Goal: Answer question/provide support: Share knowledge or assist other users

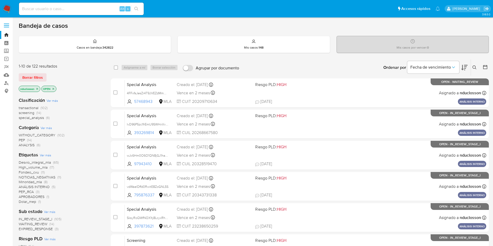
click at [90, 5] on input at bounding box center [81, 8] width 125 height 7
paste input "Q8YzGzkl0mnUK9ujIBiWdA4i"
type input "Q8YzGzkl0mnUK9ujIBiWdA4i"
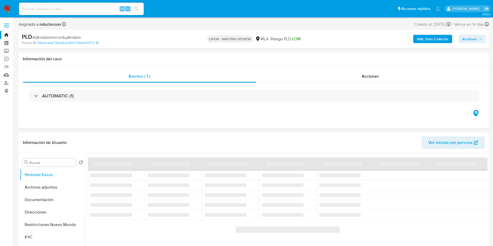
select select "10"
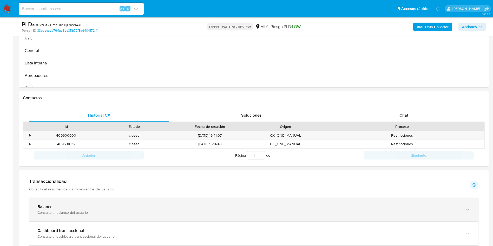
scroll to position [195, 0]
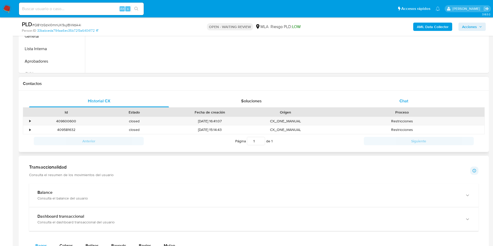
click at [399, 102] on div "Chat" at bounding box center [404, 101] width 140 height 12
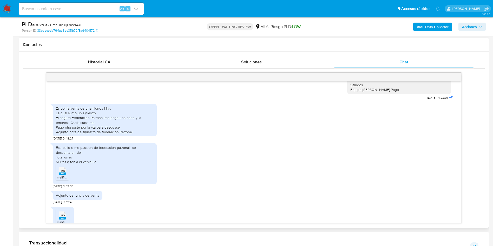
scroll to position [284, 0]
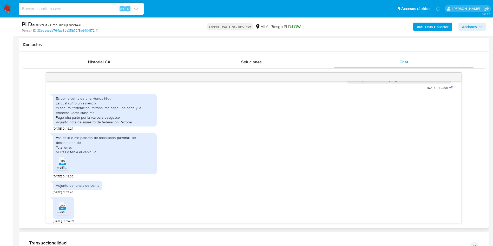
click at [63, 160] on span "JPG" at bounding box center [62, 161] width 5 height 3
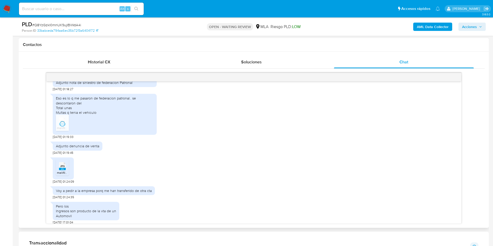
scroll to position [362, 0]
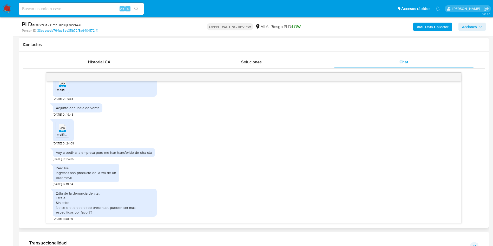
click at [63, 131] on rect at bounding box center [62, 131] width 7 height 2
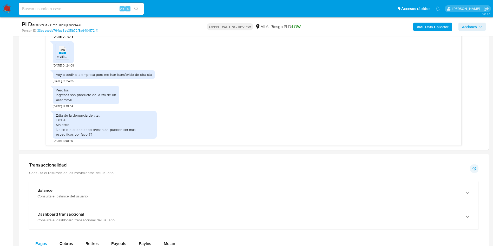
scroll to position [273, 0]
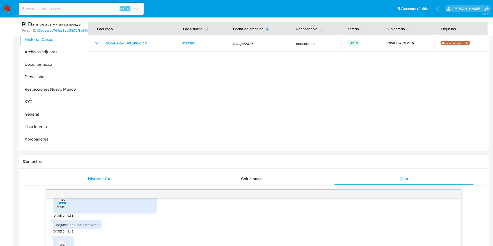
click at [80, 177] on div "Historial CX" at bounding box center [99, 179] width 140 height 12
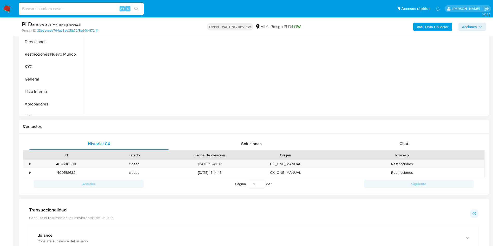
scroll to position [234, 0]
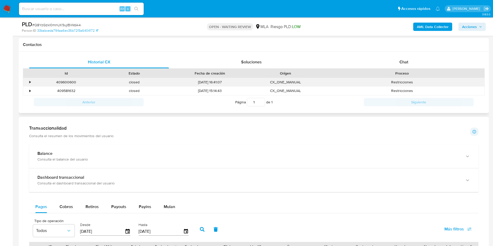
click at [67, 83] on div "409600600" at bounding box center [66, 82] width 68 height 9
copy div "409600600"
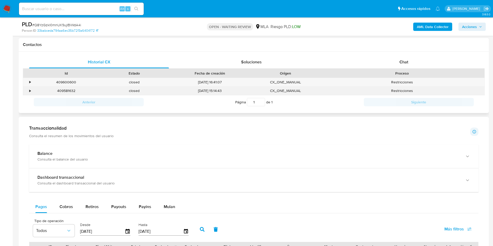
click at [65, 90] on div "409581632" at bounding box center [66, 91] width 68 height 9
copy div "409581632"
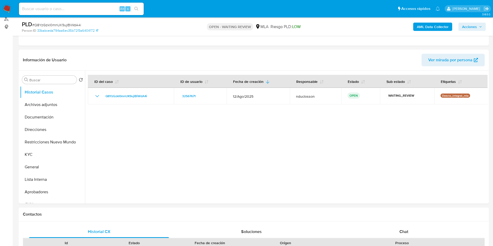
scroll to position [0, 0]
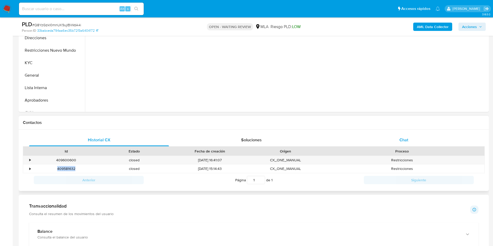
click at [363, 140] on div "Chat" at bounding box center [404, 140] width 140 height 12
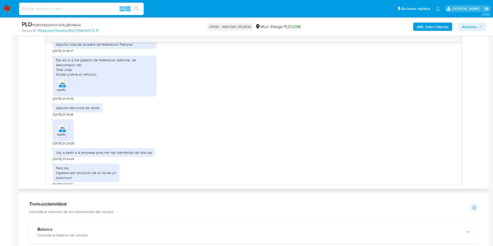
scroll to position [284, 0]
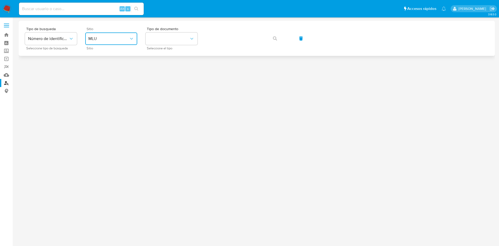
click at [115, 37] on span "MLU" at bounding box center [108, 38] width 41 height 5
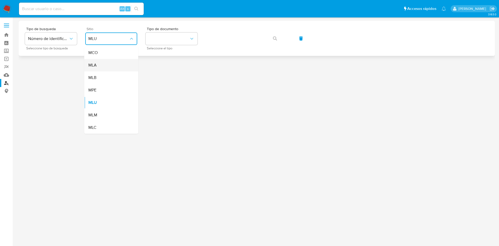
click at [99, 64] on div "MLA" at bounding box center [109, 65] width 43 height 12
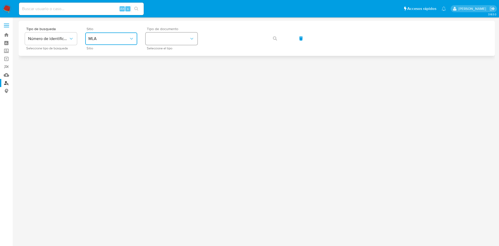
click at [163, 38] on button "identificationType" at bounding box center [172, 39] width 52 height 12
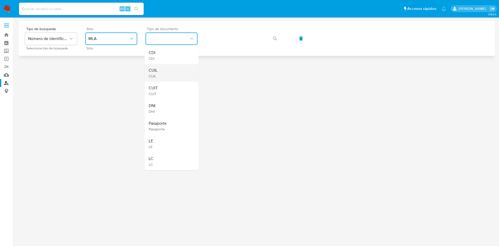
click at [163, 64] on div "CUIL CUIL" at bounding box center [170, 73] width 43 height 18
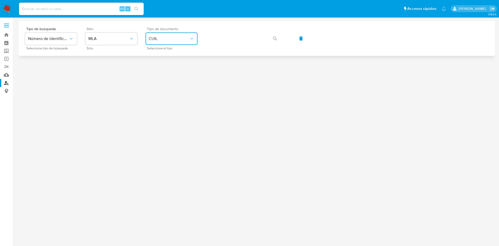
drag, startPoint x: 187, startPoint y: 41, endPoint x: 197, endPoint y: 41, distance: 9.9
click at [187, 41] on span "CUIL" at bounding box center [169, 38] width 41 height 5
click at [273, 35] on span "button" at bounding box center [275, 38] width 4 height 11
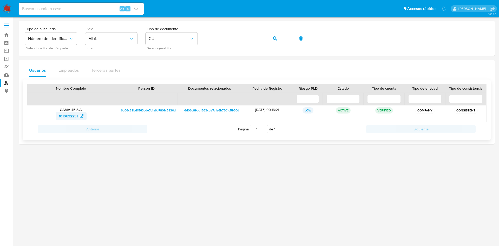
click at [69, 114] on span "1010632231" at bounding box center [68, 116] width 19 height 8
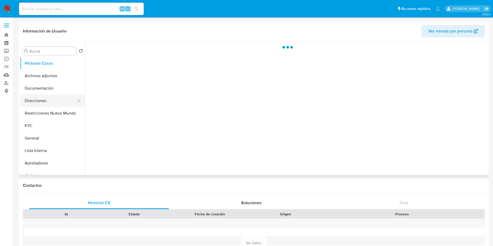
click at [46, 95] on button "Direcciones" at bounding box center [50, 101] width 61 height 12
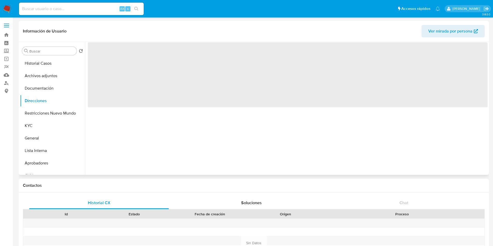
select select "10"
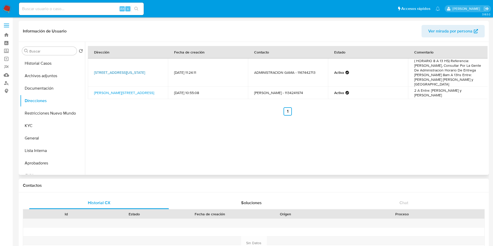
click at [128, 71] on link "Calle California 2209, Barracas, Capital Federal, 1289, Argentina 2209" at bounding box center [119, 72] width 51 height 5
click at [112, 90] on link "Juan Bautista Alberdi 790, Caballito, Capital Federal, 1424, Argentina 790" at bounding box center [124, 92] width 60 height 5
click at [47, 89] on button "Documentación" at bounding box center [50, 88] width 61 height 12
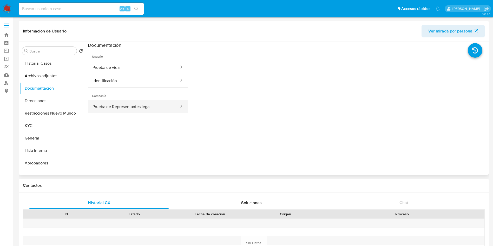
click at [106, 110] on button "Prueba de Representantes legal" at bounding box center [134, 106] width 92 height 13
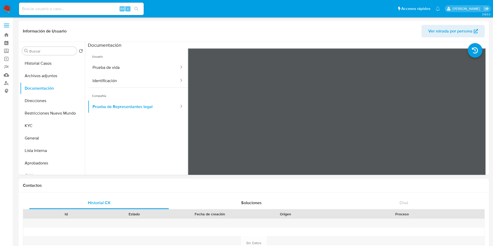
click at [66, 9] on input at bounding box center [81, 8] width 125 height 7
paste input "d4prkEzZU5vLVM0Z5Oyg1gCI"
type input "d4prkEzZU5vLVM0Z5Oyg1gCI"
click at [138, 13] on div "d4prkEzZU5vLVM0Z5Oyg1gCI Alt s" at bounding box center [81, 9] width 125 height 12
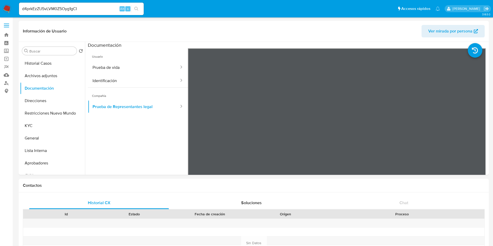
click at [137, 8] on icon "search-icon" at bounding box center [136, 9] width 4 height 4
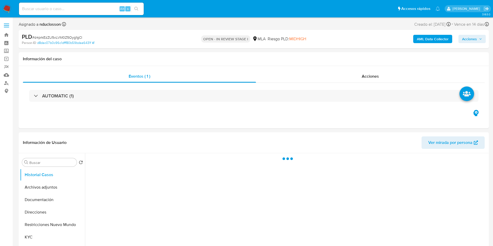
select select "10"
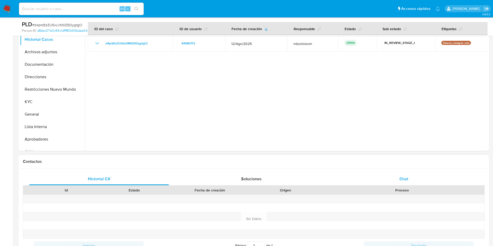
click at [401, 182] on div "Chat" at bounding box center [404, 179] width 140 height 12
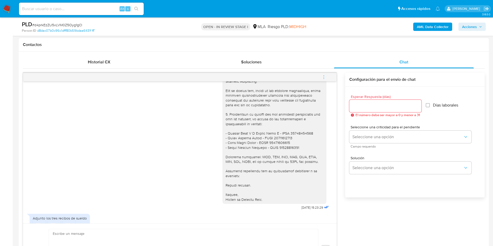
scroll to position [674, 0]
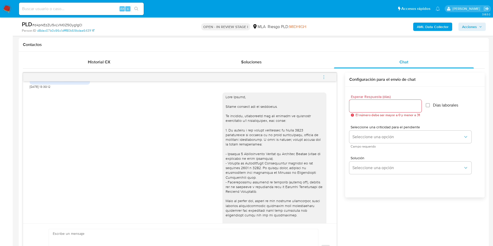
click at [65, 5] on div "Alt s" at bounding box center [81, 9] width 125 height 12
click at [73, 12] on div "Alt s" at bounding box center [81, 9] width 125 height 12
click at [65, 9] on input at bounding box center [81, 8] width 125 height 7
paste input "KRPcrD4y7FmW8upiEn7lydkD"
type input "KRPcrD4y7FmW8upiEn7lydkD"
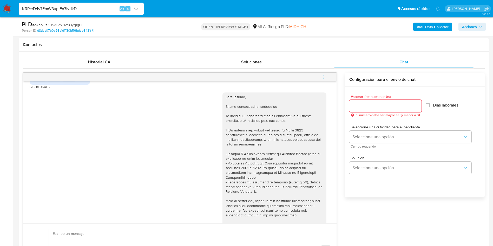
click at [134, 7] on button "search-icon" at bounding box center [136, 8] width 11 height 7
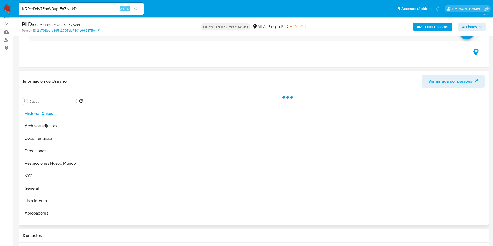
scroll to position [78, 0]
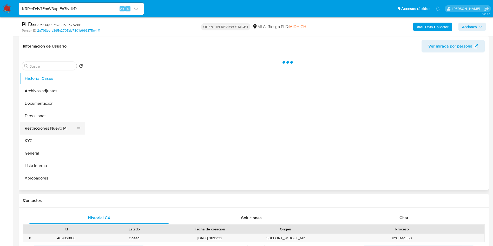
select select "10"
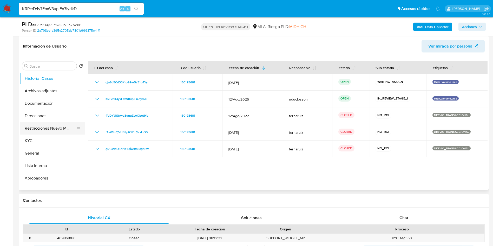
click at [59, 124] on button "Restricciones Nuevo Mundo" at bounding box center [50, 128] width 61 height 12
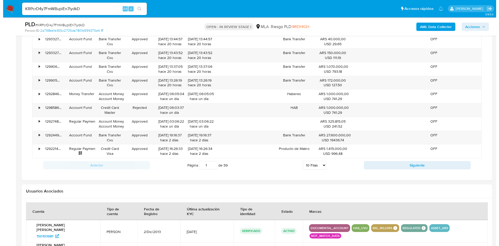
scroll to position [650, 0]
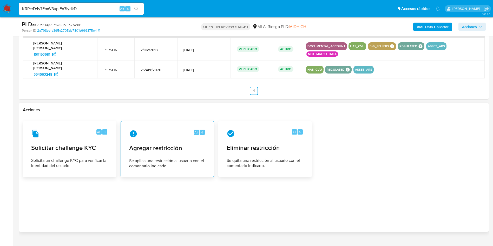
click at [175, 158] on span "Se aplica una restricción al usuario con el comentario indicado." at bounding box center [167, 163] width 76 height 10
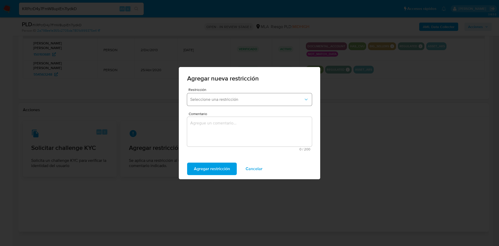
click at [224, 105] on button "Seleccione una restricción" at bounding box center [249, 99] width 125 height 12
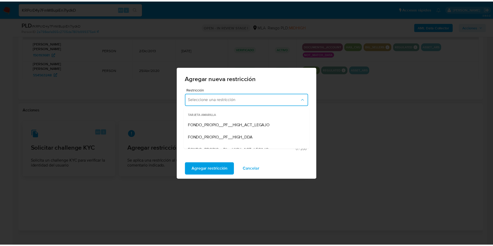
scroll to position [78, 0]
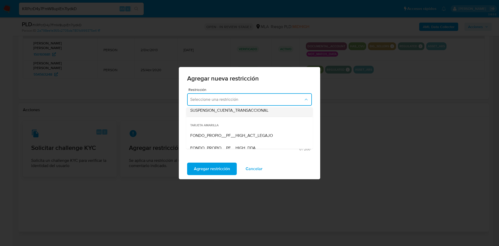
click at [225, 109] on span "SUSPENSION_CUENTA_TRANSACCIONAL" at bounding box center [229, 110] width 78 height 5
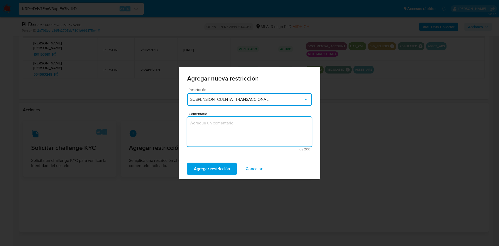
click at [226, 134] on textarea "Comentario" at bounding box center [249, 132] width 125 height 30
type textarea "AML"
click at [215, 164] on span "Agregar restricción" at bounding box center [212, 168] width 36 height 11
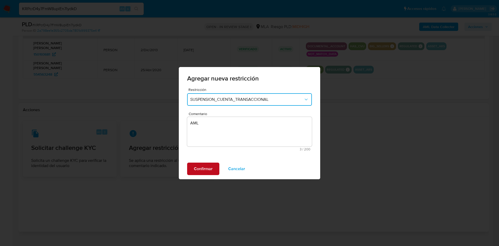
click at [213, 165] on button "Confirmar" at bounding box center [203, 169] width 32 height 12
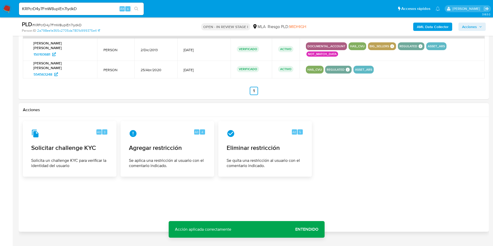
click at [303, 230] on span "Entendido" at bounding box center [306, 230] width 23 height 0
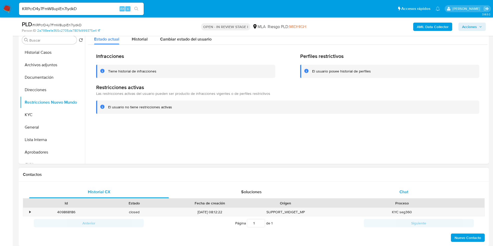
click at [392, 193] on div "Chat" at bounding box center [404, 192] width 140 height 12
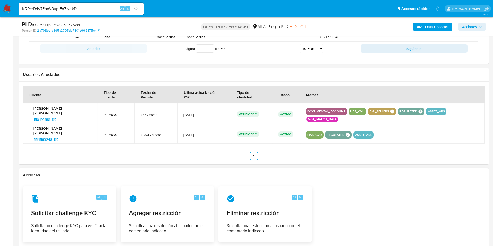
scroll to position [806, 0]
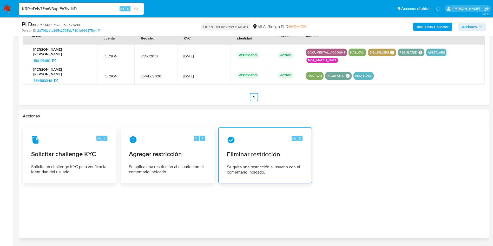
click at [259, 137] on div "Alt 5 Eliminar restricción Se quita una restricción al usuario con el comentari…" at bounding box center [265, 155] width 85 height 47
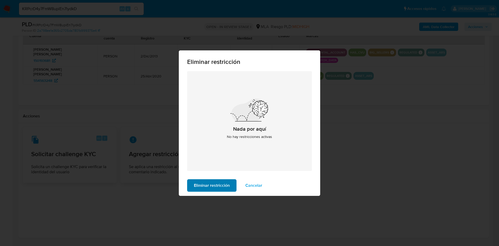
click at [221, 181] on span "Eliminar restricción" at bounding box center [212, 185] width 36 height 11
click at [221, 184] on span "Eliminar restricción" at bounding box center [212, 185] width 36 height 11
click at [255, 183] on span "Cancelar" at bounding box center [253, 185] width 17 height 11
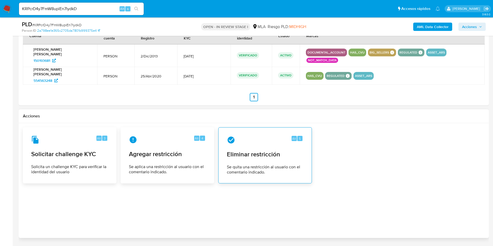
click at [264, 135] on div "Alt 5 Eliminar restricción Se quita una restricción al usuario con el comentari…" at bounding box center [265, 155] width 85 height 47
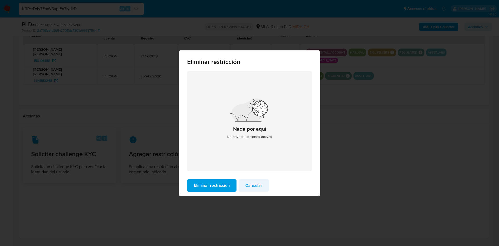
click at [253, 189] on span "Cancelar" at bounding box center [253, 185] width 17 height 11
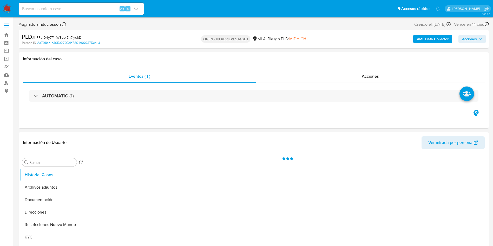
select select "10"
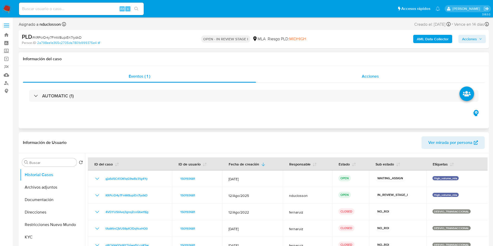
click at [327, 77] on div "Acciones" at bounding box center [370, 76] width 229 height 12
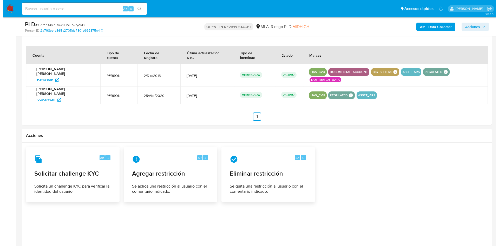
scroll to position [688, 0]
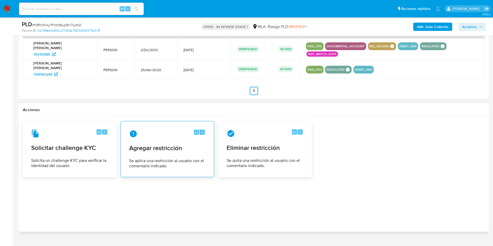
click at [175, 130] on div "Alt 4" at bounding box center [167, 134] width 76 height 8
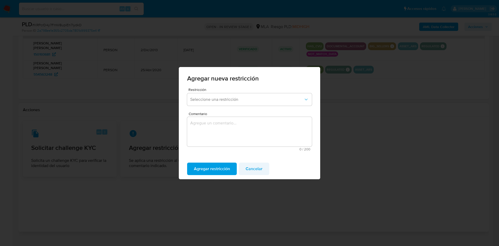
click at [252, 167] on span "Cancelar" at bounding box center [254, 168] width 17 height 11
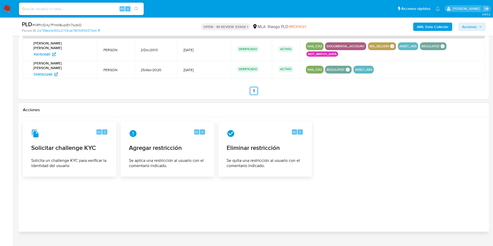
click at [250, 142] on div "Alt 5 Eliminar restricción Se quita una restricción al usuario con el comentari…" at bounding box center [265, 148] width 85 height 47
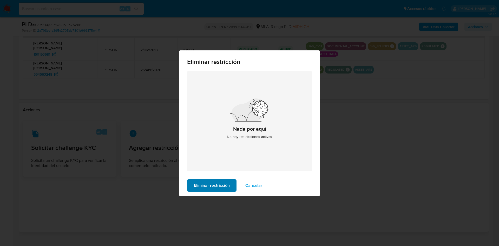
click at [214, 181] on span "Eliminar restricción" at bounding box center [212, 185] width 36 height 11
click at [252, 187] on span "Cancelar" at bounding box center [253, 185] width 17 height 11
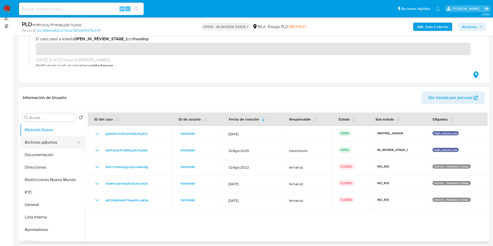
scroll to position [64, 0]
click at [43, 184] on button "Restricciones Nuevo Mundo" at bounding box center [50, 180] width 61 height 12
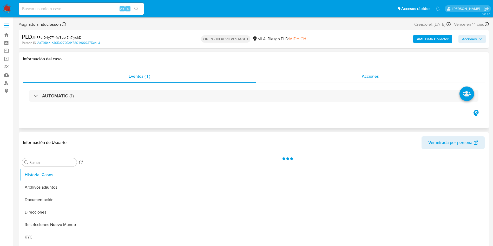
click at [329, 76] on div "Acciones" at bounding box center [370, 76] width 229 height 12
select select "10"
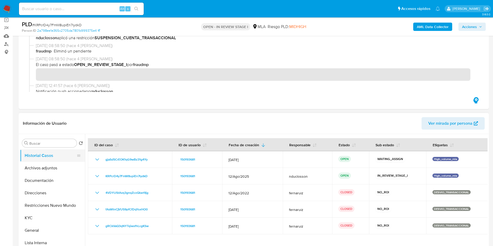
scroll to position [39, 0]
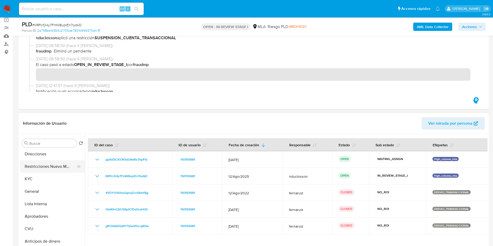
click at [47, 168] on button "Restricciones Nuevo Mundo" at bounding box center [50, 166] width 61 height 12
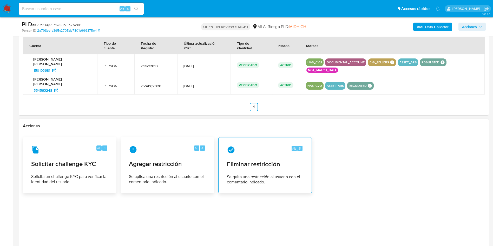
scroll to position [688, 0]
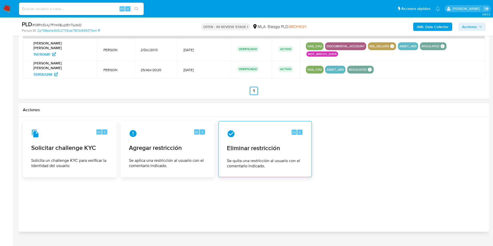
click at [256, 144] on span "Eliminar restricción" at bounding box center [265, 148] width 76 height 8
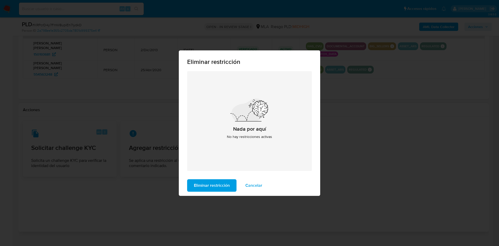
click at [235, 113] on icon at bounding box center [248, 110] width 34 height 23
click at [222, 185] on span "Eliminar restricción" at bounding box center [212, 185] width 36 height 11
click at [250, 187] on span "Cancelar" at bounding box center [253, 185] width 17 height 11
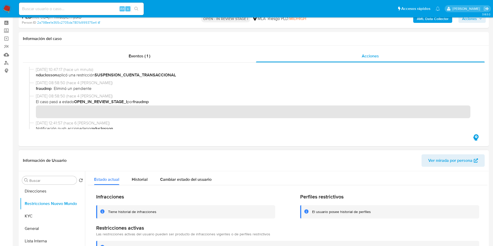
scroll to position [0, 0]
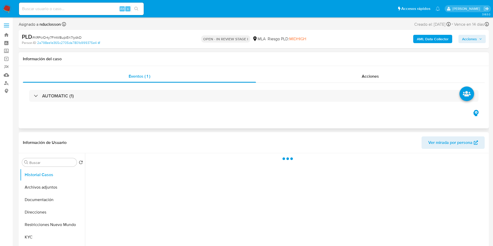
select select "10"
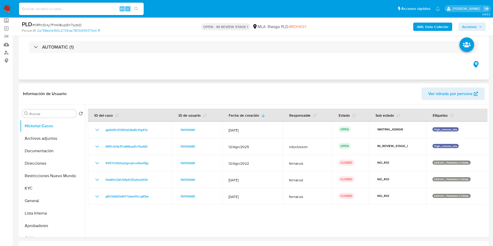
scroll to position [78, 0]
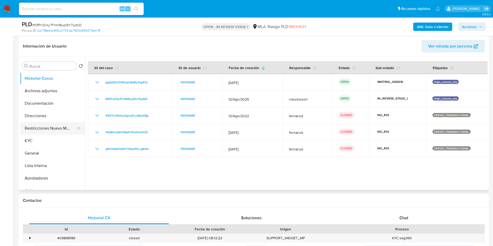
click at [54, 127] on button "Restricciones Nuevo Mundo" at bounding box center [50, 128] width 61 height 12
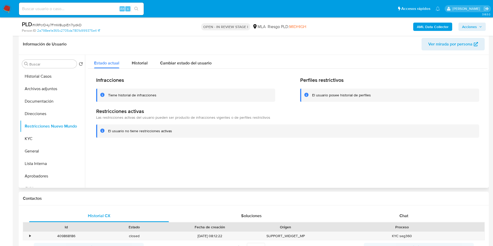
scroll to position [39, 0]
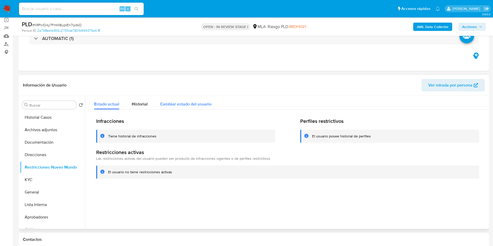
click at [170, 107] on div "Cambiar estado del usuario" at bounding box center [185, 103] width 51 height 14
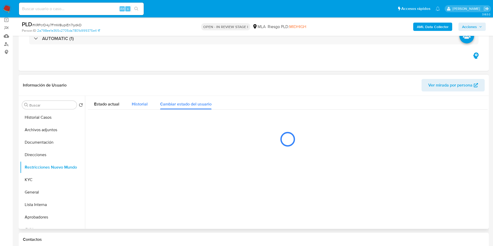
click at [146, 104] on span "Historial" at bounding box center [140, 104] width 16 height 6
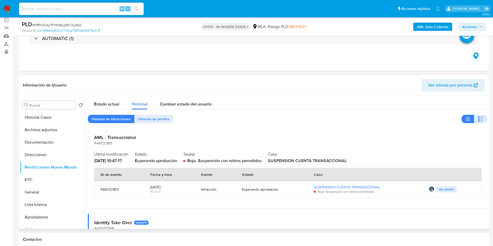
click at [159, 189] on div "[DATE]" at bounding box center [169, 187] width 38 height 5
click at [114, 102] on span "Estado actual" at bounding box center [106, 104] width 25 height 6
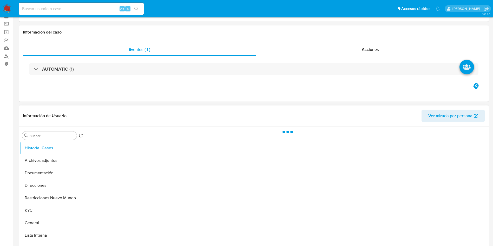
scroll to position [39, 0]
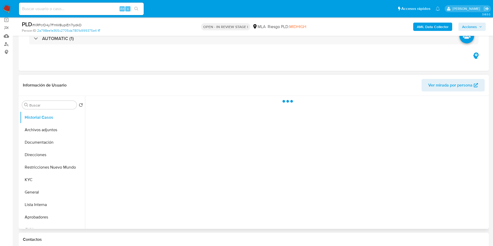
select select "10"
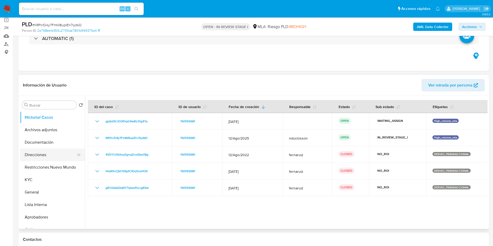
click at [64, 160] on button "Direcciones" at bounding box center [50, 155] width 61 height 12
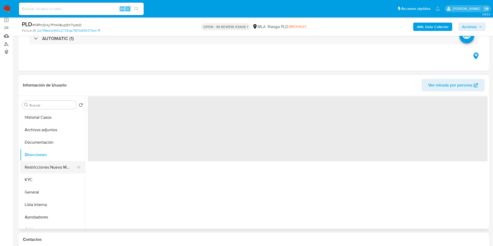
click at [64, 167] on button "Restricciones Nuevo Mundo" at bounding box center [50, 167] width 61 height 12
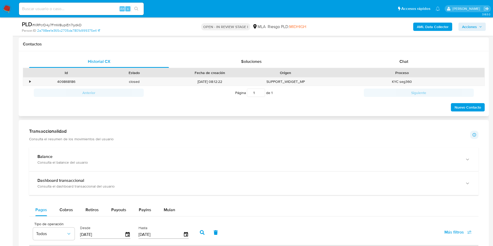
scroll to position [156, 0]
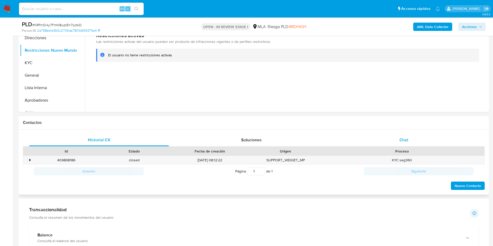
click at [378, 137] on div "Chat" at bounding box center [404, 140] width 140 height 12
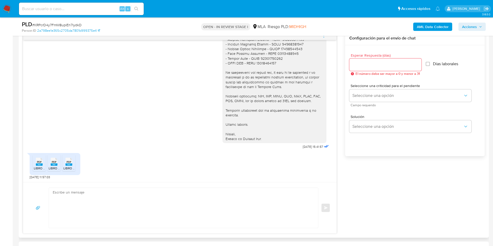
scroll to position [234, 0]
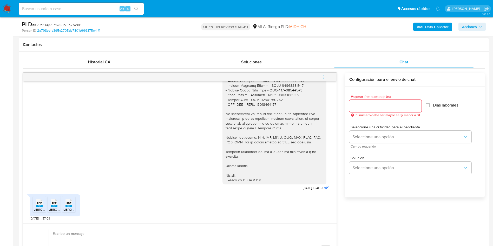
drag, startPoint x: 38, startPoint y: 205, endPoint x: 47, endPoint y: 206, distance: 8.6
click at [38, 205] on span "PDF" at bounding box center [39, 203] width 5 height 3
click at [50, 206] on div "PDF PDF" at bounding box center [54, 203] width 11 height 10
click at [68, 202] on span "PDF" at bounding box center [69, 203] width 5 height 3
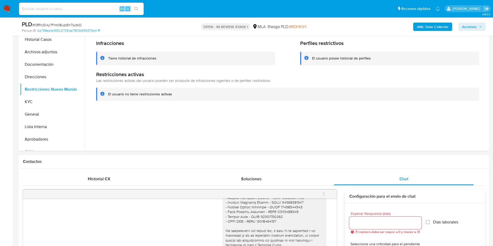
scroll to position [0, 0]
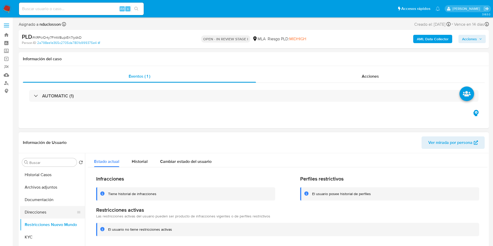
click at [50, 210] on button "Direcciones" at bounding box center [50, 212] width 61 height 12
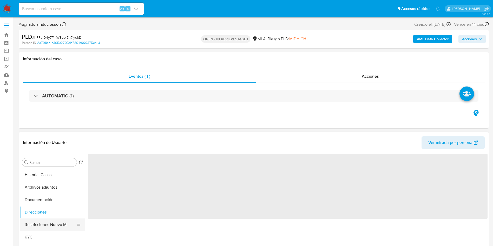
click at [49, 222] on button "Restricciones Nuevo Mundo" at bounding box center [50, 225] width 61 height 12
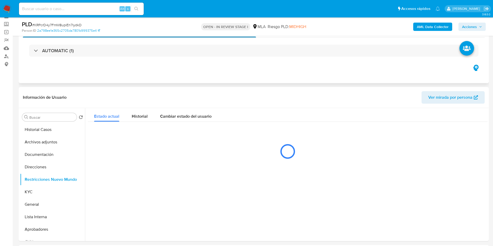
scroll to position [39, 0]
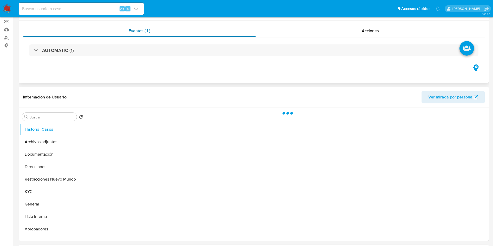
scroll to position [78, 0]
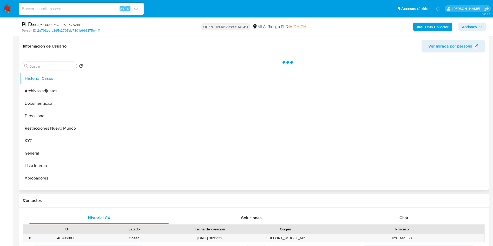
select select "10"
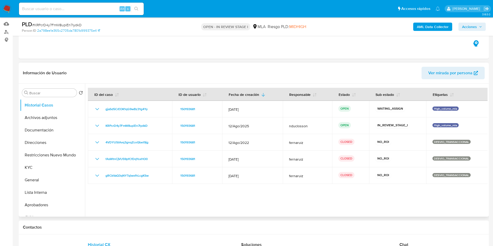
scroll to position [39, 0]
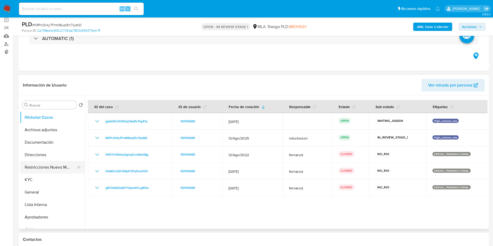
click at [56, 167] on button "Restricciones Nuevo Mundo" at bounding box center [50, 167] width 61 height 12
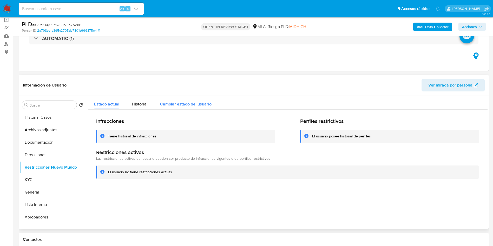
click at [180, 101] on span "Cambiar estado del usuario" at bounding box center [185, 104] width 51 height 6
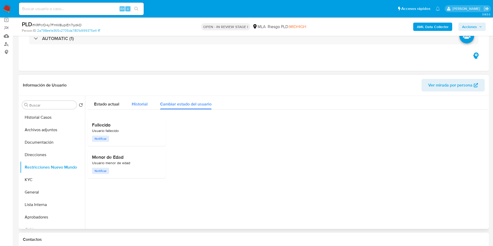
click at [139, 104] on span "Historial" at bounding box center [140, 104] width 16 height 6
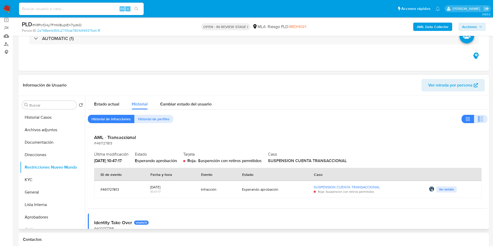
click at [244, 187] on div "Esperando aprobación" at bounding box center [271, 189] width 59 height 5
click at [260, 190] on div "Esperando aprobación" at bounding box center [271, 189] width 59 height 5
click at [241, 169] on div "Estado" at bounding box center [248, 174] width 24 height 12
click at [226, 160] on span "Roja - Suspensión con retiros permitidos" at bounding box center [224, 161] width 74 height 6
click at [145, 165] on div "AML - Transaccional #461727813 Última modificación 15/10/2025 - 10:47:17 Estado…" at bounding box center [288, 168] width 400 height 80
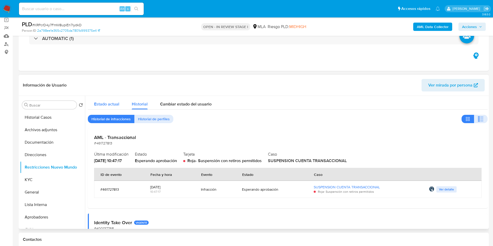
click at [111, 102] on span "Estado actual" at bounding box center [106, 104] width 25 height 6
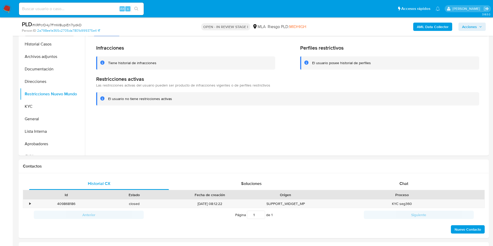
scroll to position [195, 0]
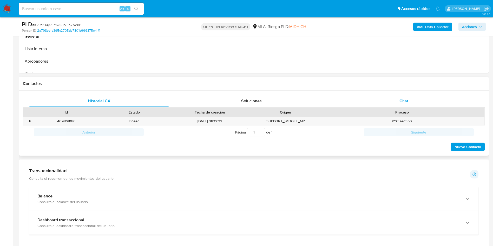
click at [387, 103] on div "Chat" at bounding box center [404, 101] width 140 height 12
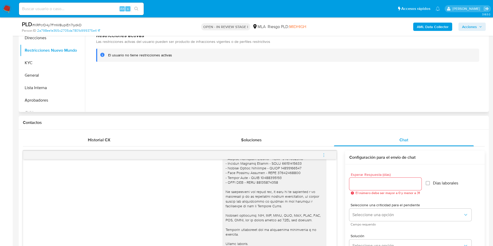
scroll to position [39, 0]
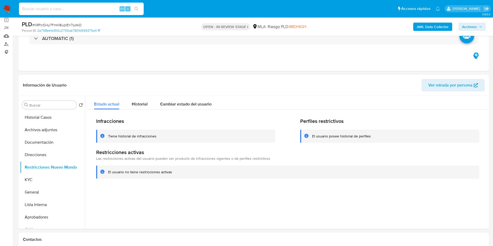
click at [70, 11] on input at bounding box center [81, 8] width 125 height 7
paste input "d4prkEzZU5vLVM0Z5Oyg1gCI"
type input "d4prkEzZU5vLVM0Z5Oyg1gCI"
click at [137, 9] on icon "search-icon" at bounding box center [136, 9] width 4 height 4
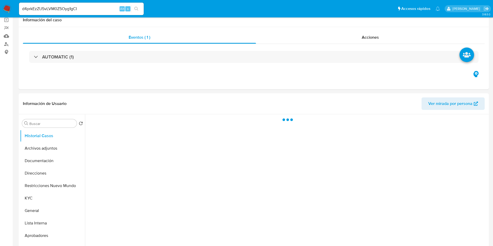
select select "10"
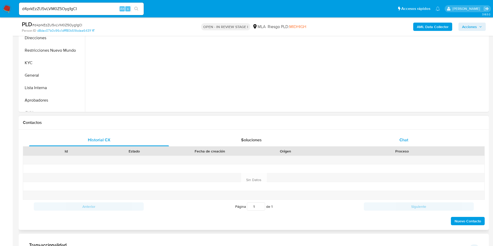
click at [405, 136] on div "Chat" at bounding box center [404, 140] width 140 height 12
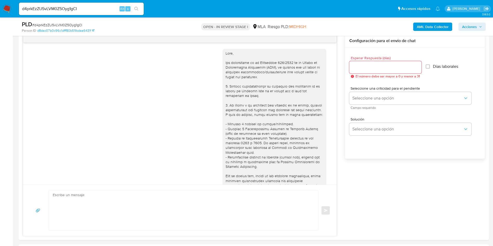
scroll to position [908, 0]
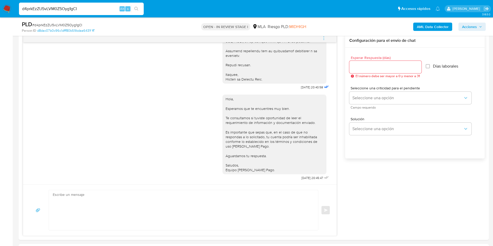
click at [62, 9] on input "d4prkEzZU5vLVM0Z5Oyg1gCI" at bounding box center [81, 8] width 125 height 7
paste input "fZ5sQSIhFPwIK1HGDVWe1TpZ"
type input "fZ5sQSIhFPwIK1HGDVWe1TpZ"
click at [139, 10] on button "search-icon" at bounding box center [136, 8] width 11 height 7
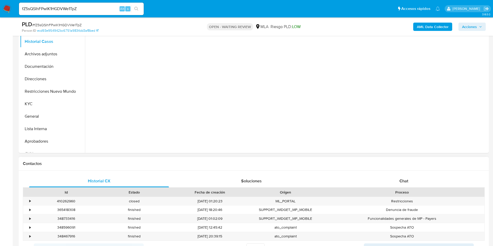
scroll to position [117, 0]
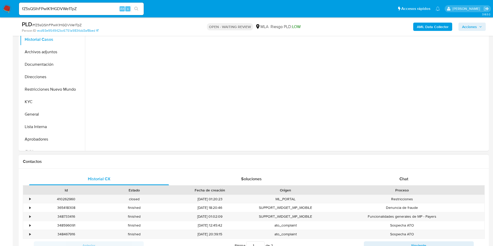
select select "10"
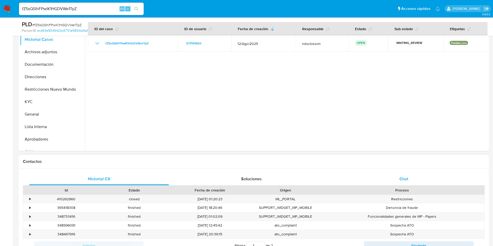
click at [401, 173] on div "Chat" at bounding box center [404, 179] width 140 height 12
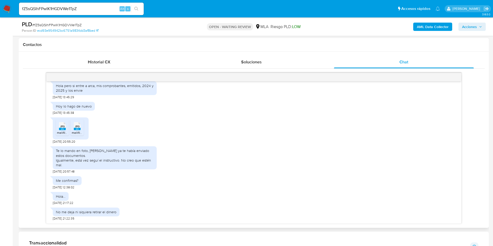
scroll to position [187, 0]
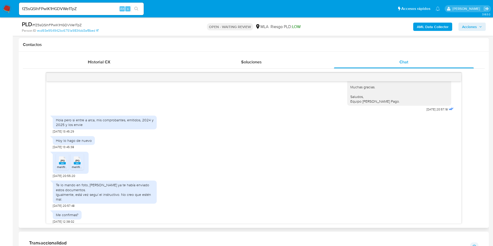
click at [61, 163] on span "JPG" at bounding box center [62, 160] width 5 height 3
click at [78, 163] on span "JPG" at bounding box center [77, 160] width 5 height 3
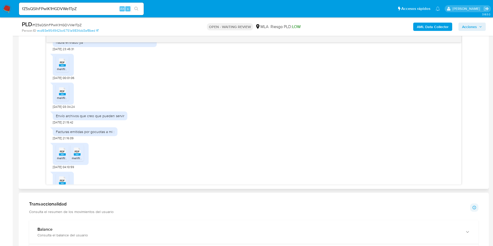
scroll to position [1266, 0]
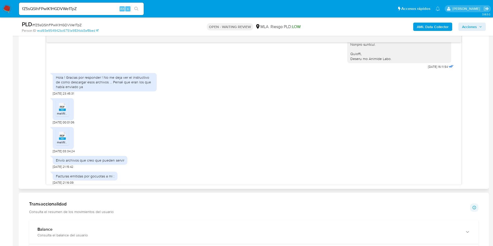
click at [62, 109] on span "PDF" at bounding box center [62, 106] width 5 height 3
click at [61, 138] on span "PDF" at bounding box center [62, 135] width 5 height 3
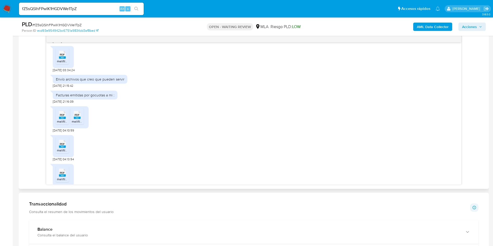
scroll to position [1383, 0]
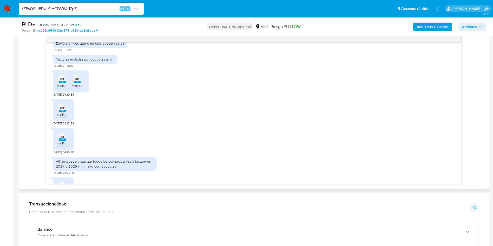
click at [65, 84] on icon "PDF" at bounding box center [62, 79] width 7 height 9
click at [78, 84] on icon "PDF" at bounding box center [77, 79] width 7 height 9
click at [63, 117] on span "melifile4894917601000022490.pdf" at bounding box center [81, 114] width 48 height 4
click at [63, 139] on span "PDF" at bounding box center [62, 136] width 5 height 3
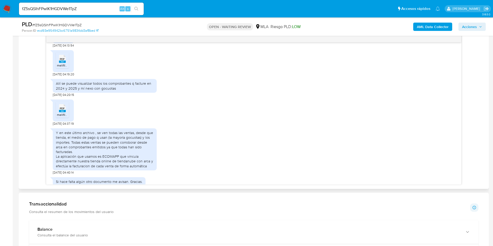
scroll to position [1500, 0]
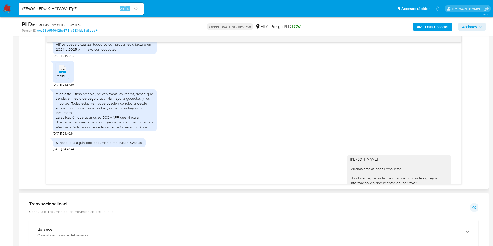
click at [58, 74] on div "PDF PDF" at bounding box center [62, 69] width 11 height 10
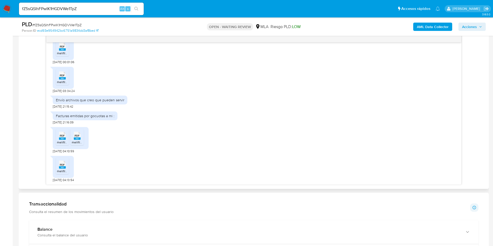
scroll to position [1383, 0]
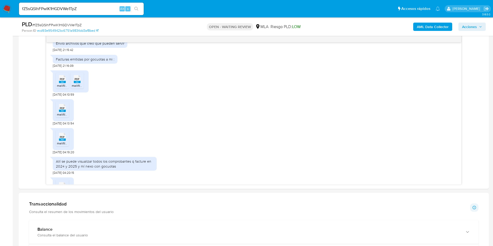
click at [43, 10] on input "fZ5sQSIhFPwIK1HGDVWe1TpZ" at bounding box center [81, 8] width 125 height 7
paste input "KRPcrD4y7FmW8upiEn7lydkD"
type input "KRPcrD4y7FmW8upiEn7lydkD"
click at [139, 10] on button "search-icon" at bounding box center [136, 8] width 11 height 7
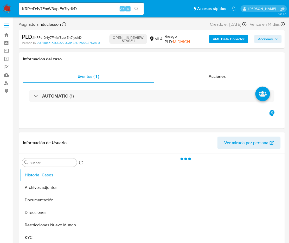
select select "10"
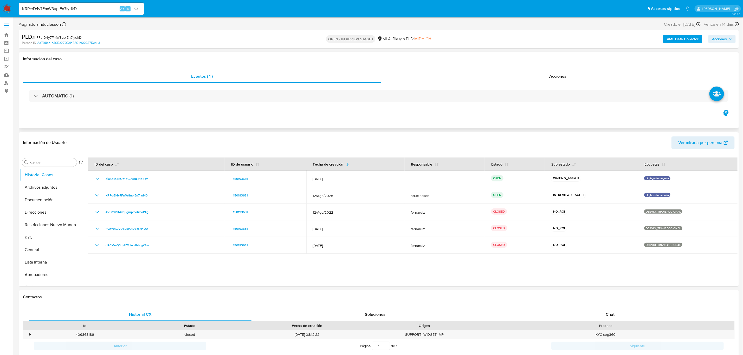
drag, startPoint x: 672, startPoint y: 0, endPoint x: 376, endPoint y: 113, distance: 316.8
click at [376, 113] on div "Eventos ( 1 ) Acciones AUTOMATIC (1)" at bounding box center [379, 97] width 720 height 62
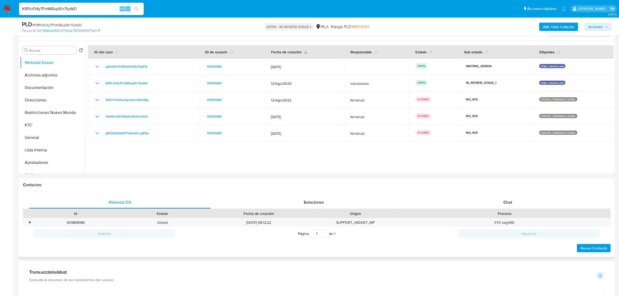
scroll to position [98, 0]
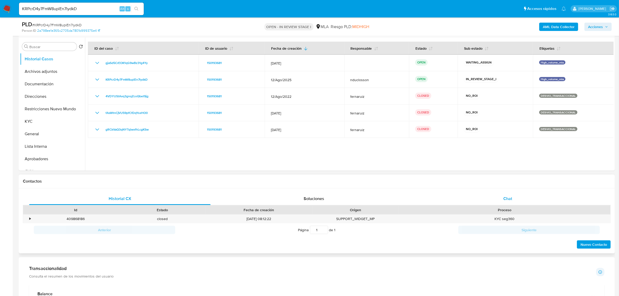
click at [498, 198] on div "Chat" at bounding box center [507, 198] width 181 height 12
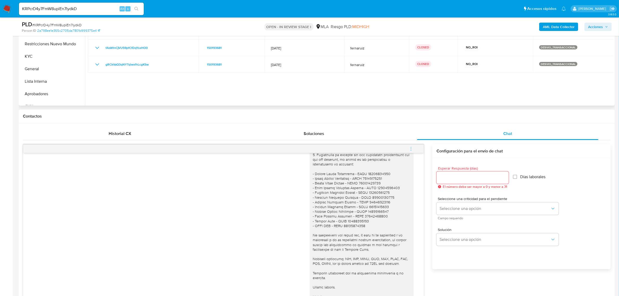
scroll to position [0, 0]
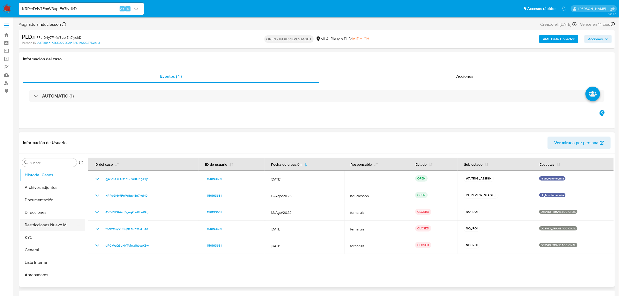
click at [46, 226] on button "Restricciones Nuevo Mundo" at bounding box center [50, 225] width 61 height 12
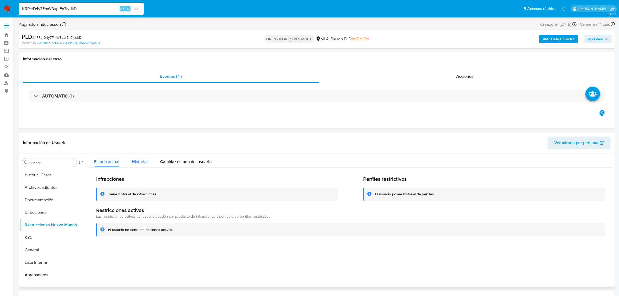
click at [146, 163] on span "Historial" at bounding box center [140, 162] width 16 height 6
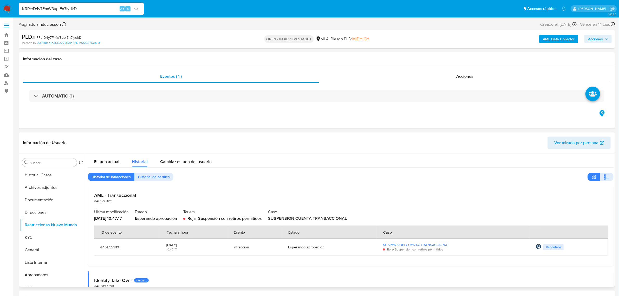
click at [156, 218] on div "Esperando aprobación" at bounding box center [156, 219] width 42 height 6
click at [164, 218] on div "Esperando aprobación" at bounding box center [156, 219] width 42 height 6
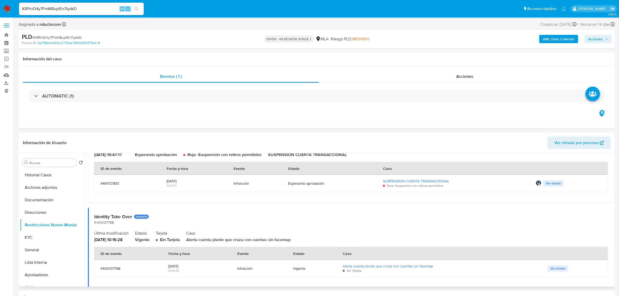
scroll to position [65, 0]
click at [37, 246] on button "General" at bounding box center [50, 250] width 61 height 12
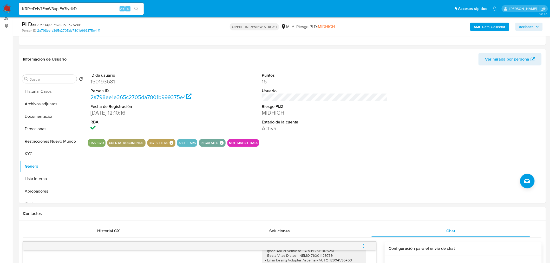
scroll to position [1005, 0]
drag, startPoint x: 578, startPoint y: 0, endPoint x: 14, endPoint y: 137, distance: 580.9
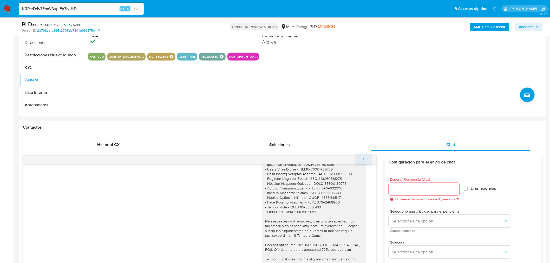
scroll to position [152, 0]
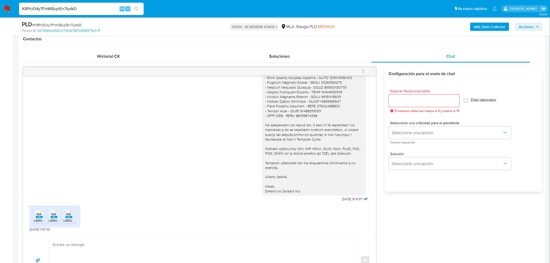
scroll to position [267, 0]
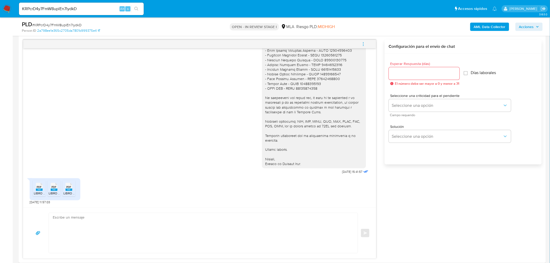
drag, startPoint x: 418, startPoint y: 231, endPoint x: 405, endPoint y: 231, distance: 13.0
click at [418, 231] on div "18/08/2025 17:30:09 Hola, Esperamos que te encuentres muy bien. Te consultamos …" at bounding box center [282, 149] width 519 height 219
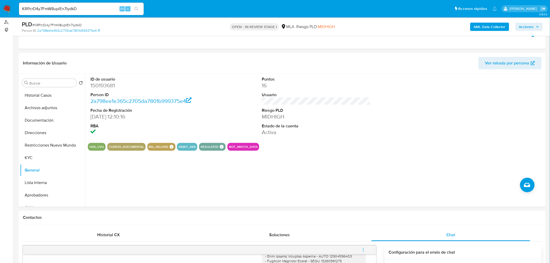
scroll to position [36, 0]
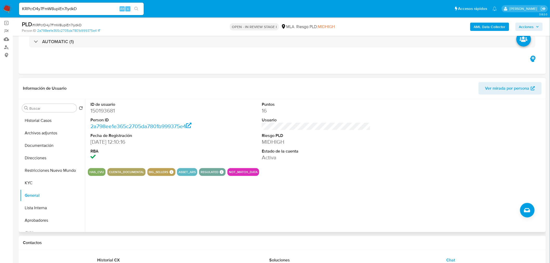
click at [107, 108] on dd "150193681" at bounding box center [144, 110] width 109 height 7
copy dd "150193681"
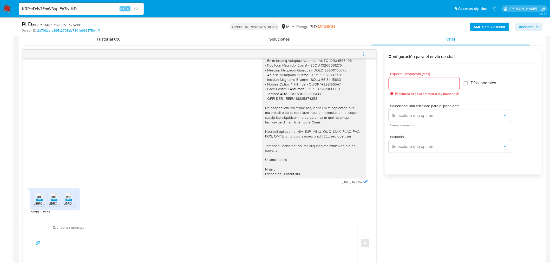
scroll to position [267, 0]
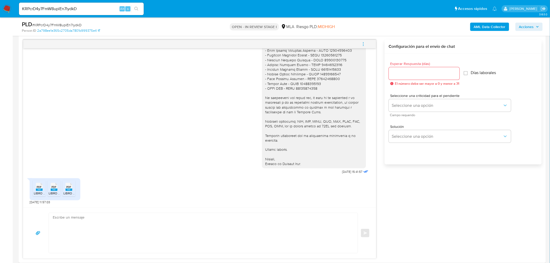
click at [40, 186] on span "PDF" at bounding box center [39, 187] width 5 height 3
click at [58, 189] on div "PDF PDF" at bounding box center [54, 186] width 11 height 10
click at [71, 189] on rect at bounding box center [69, 190] width 7 height 2
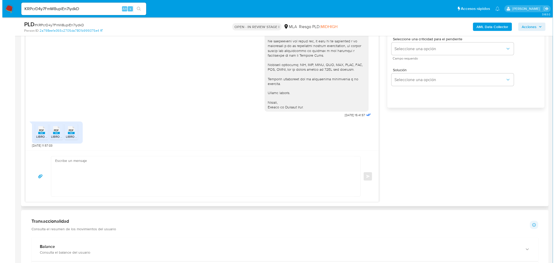
scroll to position [325, 0]
click at [416, 173] on div "18/08/2025 17:30:09 Hola, Esperamos que te encuentres muy bien. Te consultamos …" at bounding box center [282, 91] width 519 height 219
click at [496, 24] on b "AML Data Collector" at bounding box center [490, 27] width 32 height 8
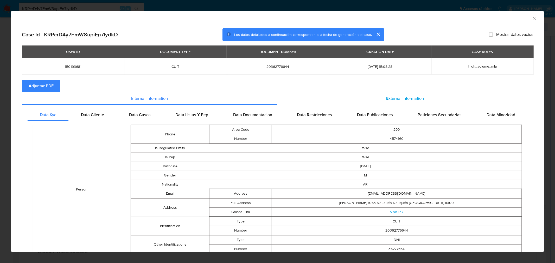
click at [365, 102] on div "External information" at bounding box center [405, 98] width 256 height 12
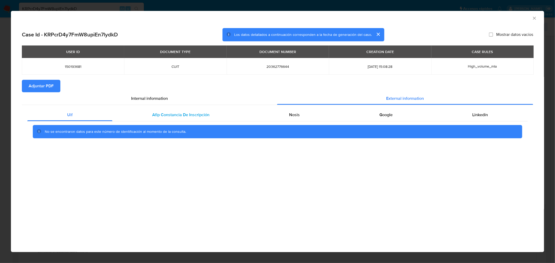
click at [170, 120] on div "Afip Constancia De Inscripción" at bounding box center [180, 115] width 137 height 12
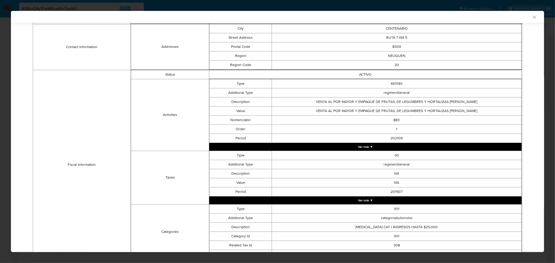
scroll to position [144, 0]
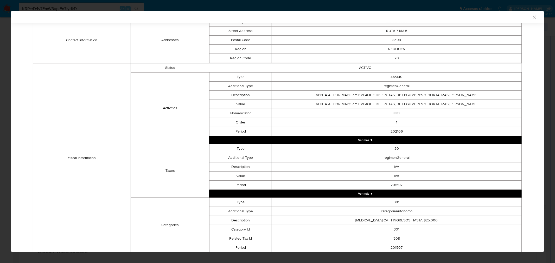
click at [355, 194] on button "Ver más ▼" at bounding box center [365, 194] width 312 height 8
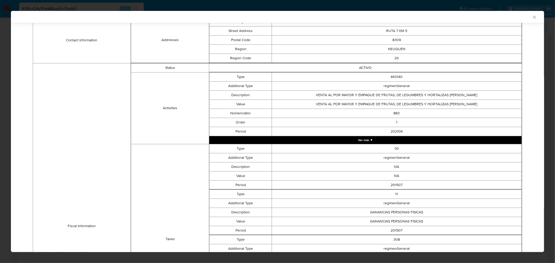
click at [397, 185] on td "201507" at bounding box center [397, 184] width 250 height 9
click at [499, 17] on icon "Cerrar ventana" at bounding box center [533, 17] width 5 height 5
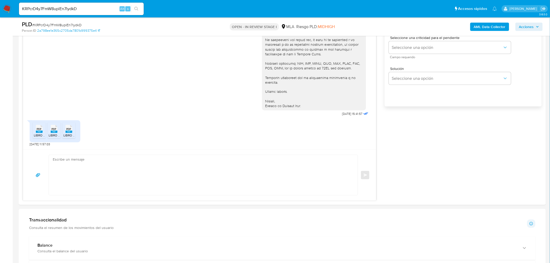
click at [62, 10] on input "KRPcrD4y7FmW8upiEn7lydkD" at bounding box center [81, 8] width 125 height 7
click at [61, 10] on input "KRPcrD4y7FmW8upiEn7lydkD" at bounding box center [81, 8] width 125 height 7
paste input "d4prkEzZU5vLVM0Z5Oyg1gCI"
type input "d4prkEzZU5vLVM0Z5Oyg1gCI"
click at [137, 8] on icon "search-icon" at bounding box center [136, 9] width 4 height 4
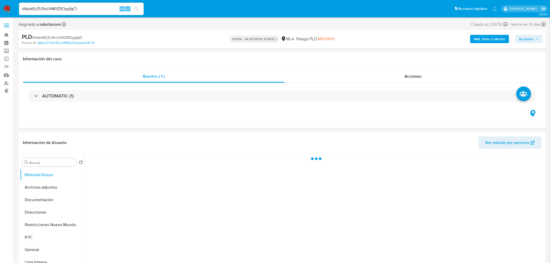
select select "10"
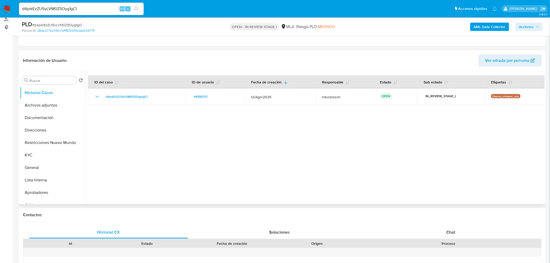
scroll to position [115, 0]
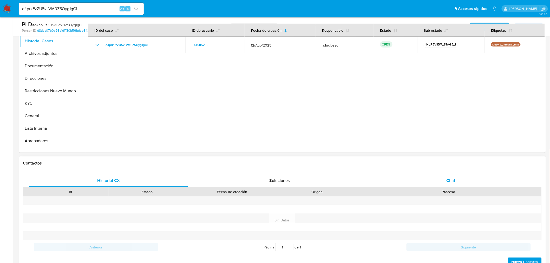
click at [436, 186] on div "Chat" at bounding box center [451, 180] width 159 height 12
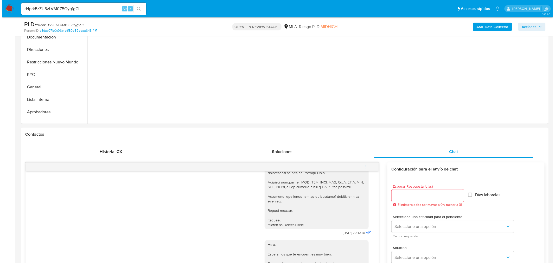
scroll to position [58, 0]
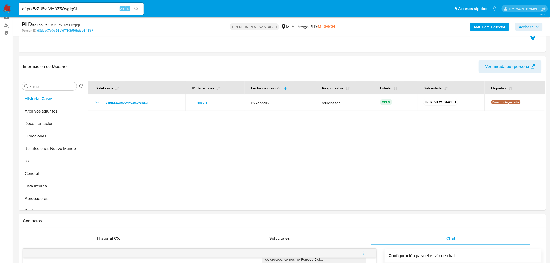
click at [490, 28] on b "AML Data Collector" at bounding box center [490, 27] width 32 height 8
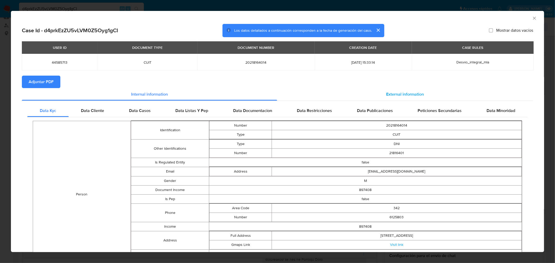
click at [380, 96] on div "External information" at bounding box center [405, 94] width 256 height 12
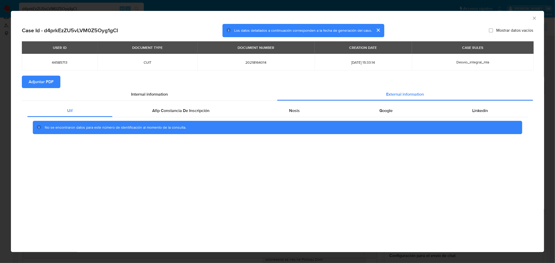
click at [163, 118] on div "No se encontraron datos para este número de identificación al momento de la con…" at bounding box center [277, 127] width 500 height 21
click at [164, 116] on div "Afip Constancia De Inscripción" at bounding box center [180, 111] width 137 height 12
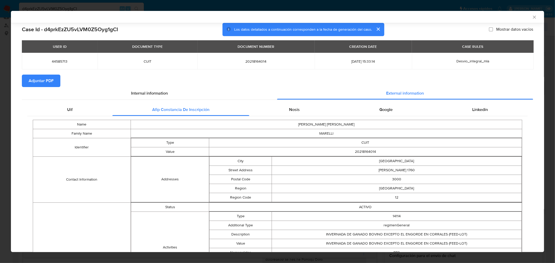
scroll to position [57, 0]
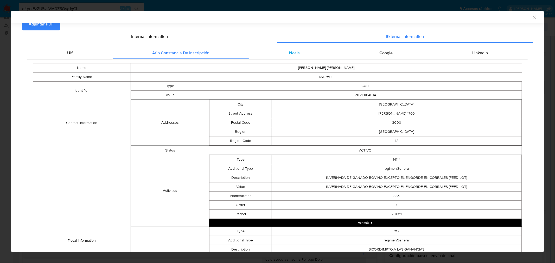
click at [308, 54] on div "Nosis" at bounding box center [294, 53] width 90 height 12
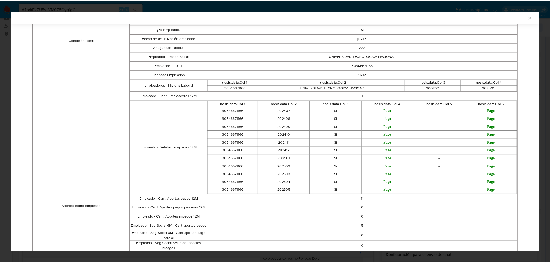
scroll to position [201, 0]
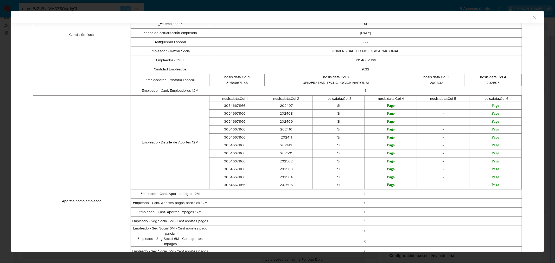
click at [438, 83] on td "200802" at bounding box center [436, 83] width 57 height 6
click at [435, 83] on td "200802" at bounding box center [436, 83] width 57 height 6
click at [10, 86] on div "AML Data Collector Case Id - d4prkEzZU5vLVM0Z5Oyg1gCI Los datos detallados a co…" at bounding box center [277, 131] width 555 height 263
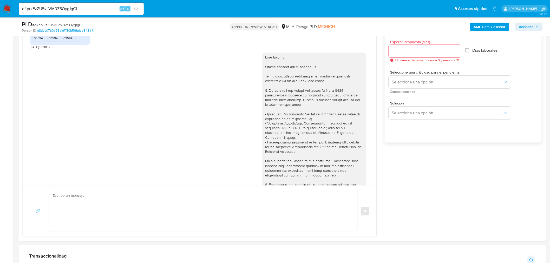
scroll to position [602, 0]
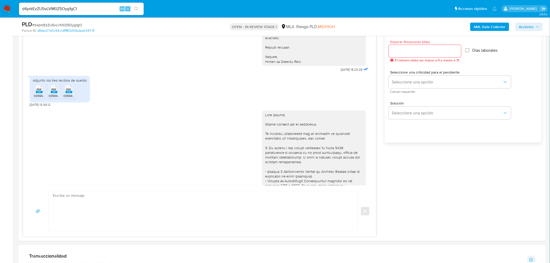
click at [35, 83] on div "Adjunto los tres recibos de sueldo" at bounding box center [60, 80] width 54 height 5
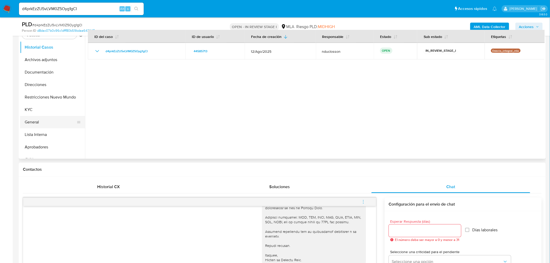
scroll to position [115, 0]
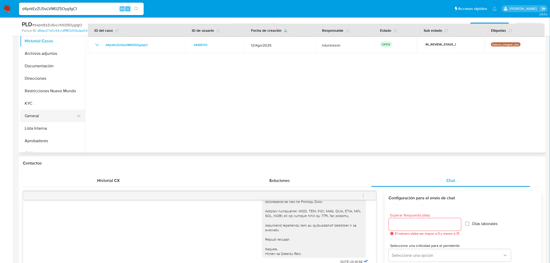
click at [29, 116] on button "General" at bounding box center [50, 116] width 61 height 12
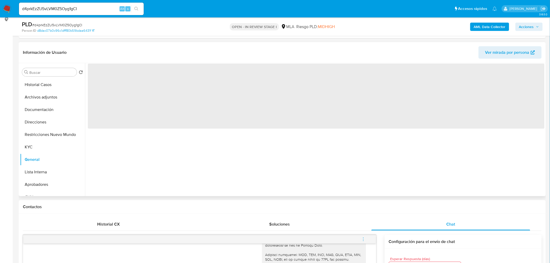
scroll to position [58, 0]
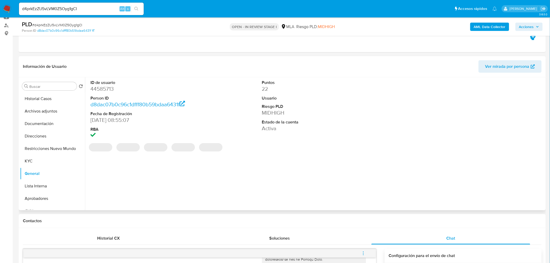
click at [105, 89] on dd "44585713" at bounding box center [144, 88] width 109 height 7
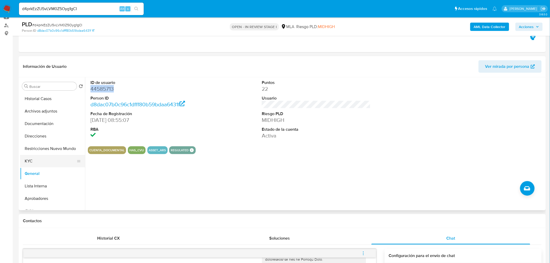
click at [38, 162] on button "KYC" at bounding box center [50, 161] width 61 height 12
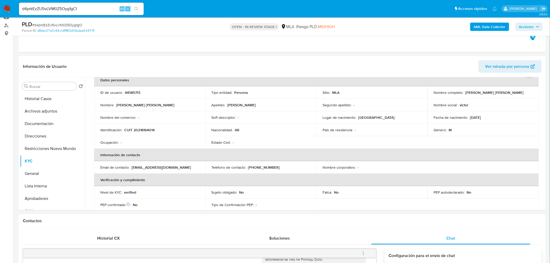
scroll to position [29, 0]
click at [159, 167] on p "victormarelli@yahoo.com.ar" at bounding box center [162, 166] width 60 height 5
click at [180, 167] on div "Email de contacto : victormarelli@yahoo.com.ar" at bounding box center [149, 166] width 99 height 5
drag, startPoint x: 179, startPoint y: 167, endPoint x: 134, endPoint y: 167, distance: 45.0
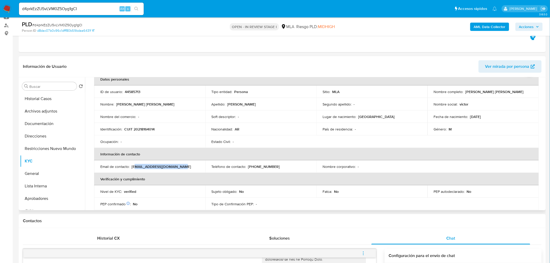
click at [134, 167] on div "Email de contacto : victormarelli@yahoo.com.ar" at bounding box center [149, 166] width 99 height 5
click at [129, 167] on div "Email de contacto : victormarelli@yahoo.com.ar" at bounding box center [149, 166] width 99 height 5
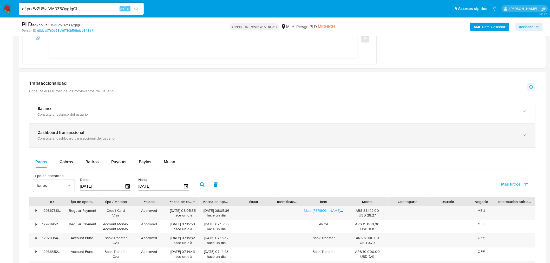
scroll to position [520, 0]
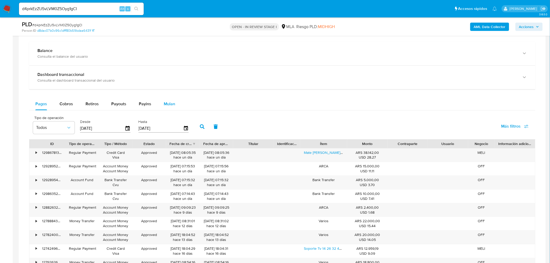
click at [164, 103] on span "Mulan" at bounding box center [169, 104] width 11 height 6
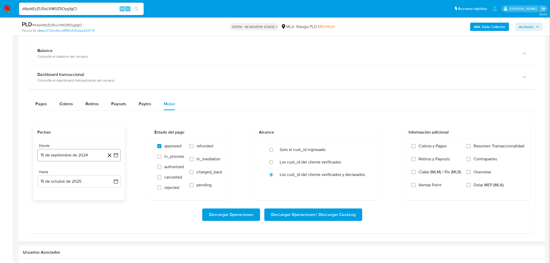
click at [76, 154] on button "15 de septiembre de 2024" at bounding box center [78, 155] width 83 height 12
click at [93, 175] on icon "Seleccionar mes y año" at bounding box center [95, 174] width 4 height 4
click at [110, 174] on icon "Año siguiente" at bounding box center [110, 174] width 6 height 6
click at [56, 192] on span "ene" at bounding box center [56, 193] width 7 height 4
click at [81, 173] on span "enero 2025" at bounding box center [76, 173] width 21 height 5
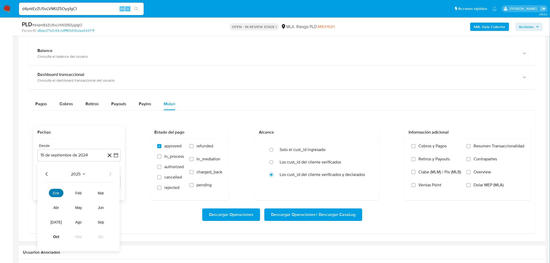
click at [58, 192] on span "ene" at bounding box center [56, 193] width 7 height 4
click at [68, 191] on button "1" at bounding box center [68, 193] width 8 height 8
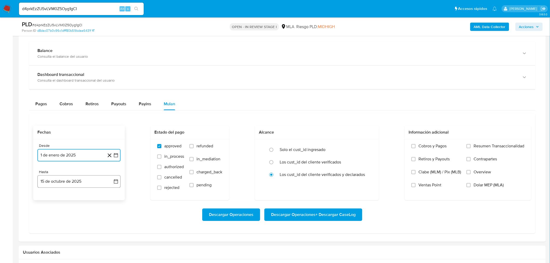
click at [63, 179] on button "15 de octubre de 2025" at bounding box center [78, 181] width 83 height 12
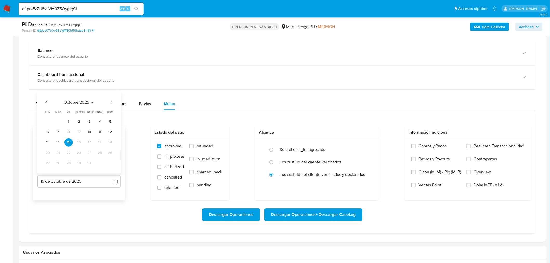
click at [71, 104] on span "octubre 2025" at bounding box center [76, 102] width 25 height 5
click at [101, 116] on span "mar" at bounding box center [101, 115] width 6 height 4
click at [47, 160] on button "31" at bounding box center [48, 163] width 8 height 8
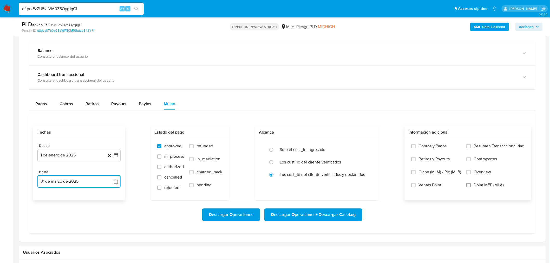
click at [469, 186] on input "Dolar MEP (MLA)" at bounding box center [469, 185] width 4 height 4
click at [228, 213] on span "Descargar Operaciones" at bounding box center [231, 214] width 44 height 11
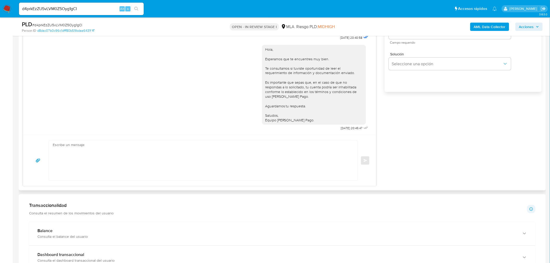
scroll to position [260, 0]
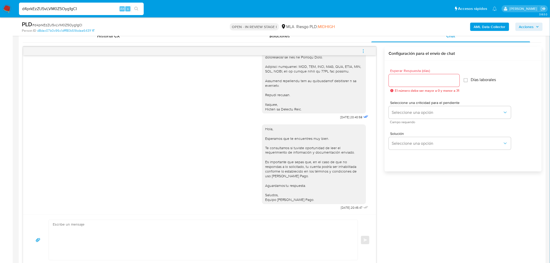
click at [55, 12] on input "d4prkEzZU5vLVM0Z5Oyg1gCI" at bounding box center [81, 8] width 125 height 7
paste input "VqAK9n5gQU6QVnAS8mQxjm2R"
type input "VqAK9n5gQU6QVnAS8mQxjm2R"
click at [136, 7] on icon "search-icon" at bounding box center [136, 9] width 4 height 4
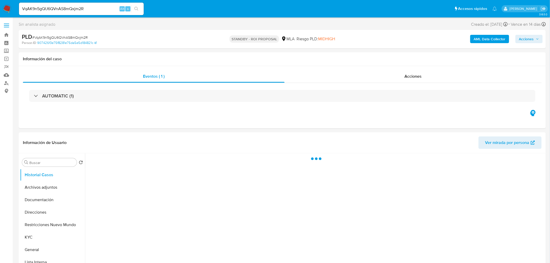
select select "10"
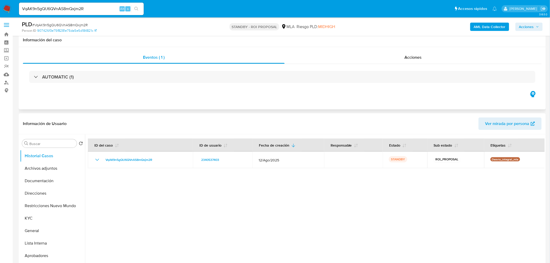
scroll to position [29, 0]
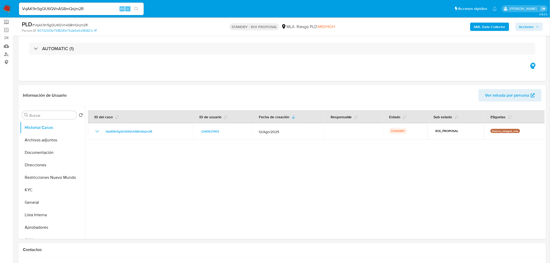
click at [57, 24] on span "# VqAK9n5gQU6QVnAS8mQxjm2R" at bounding box center [59, 24] width 55 height 5
copy span "VqAK9n5gQU6QVnAS8mQxjm2R"
click at [35, 204] on button "General" at bounding box center [50, 202] width 61 height 12
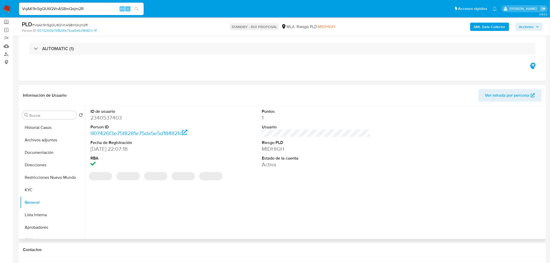
click at [105, 115] on dd "2340537403" at bounding box center [144, 117] width 109 height 7
copy dd "2340537403"
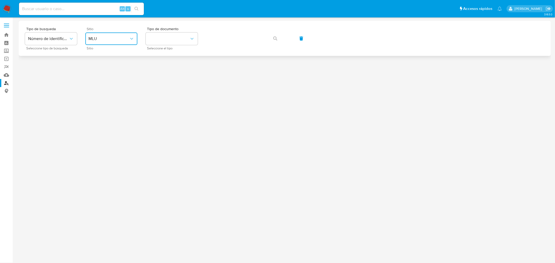
click at [104, 36] on button "MLU" at bounding box center [111, 39] width 52 height 12
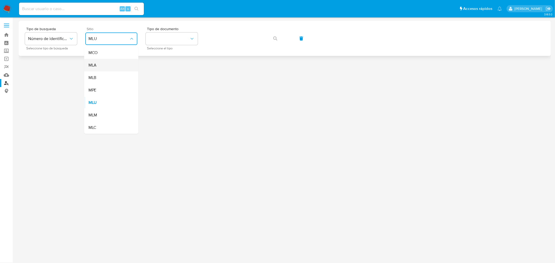
click at [97, 66] on div "MLA" at bounding box center [109, 65] width 43 height 12
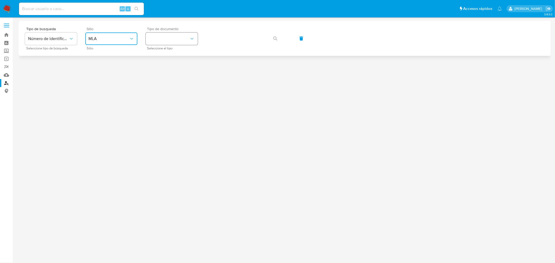
click at [172, 40] on button "identificationType" at bounding box center [172, 39] width 52 height 12
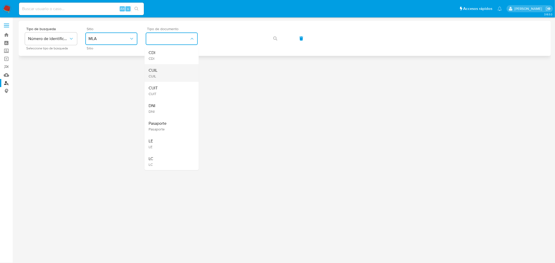
click at [152, 72] on span "CUIL" at bounding box center [153, 70] width 9 height 5
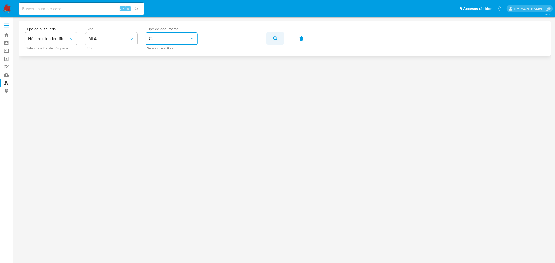
click at [275, 38] on icon "button" at bounding box center [275, 38] width 4 height 4
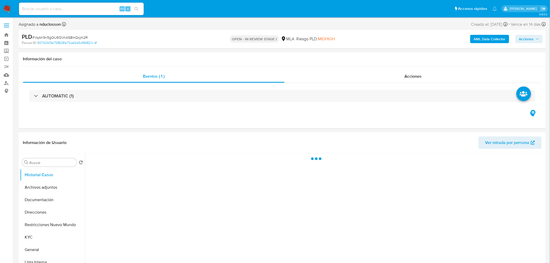
select select "10"
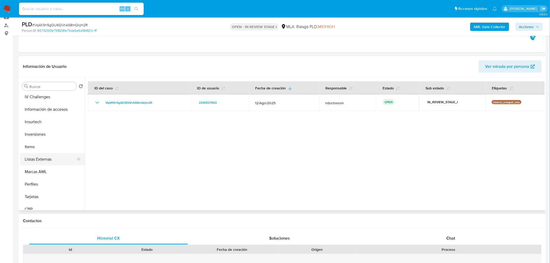
scroll to position [282, 0]
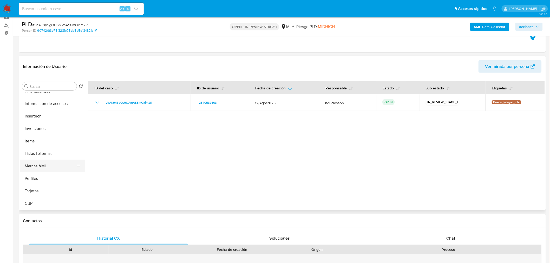
click at [37, 167] on button "Marcas AML" at bounding box center [50, 166] width 61 height 12
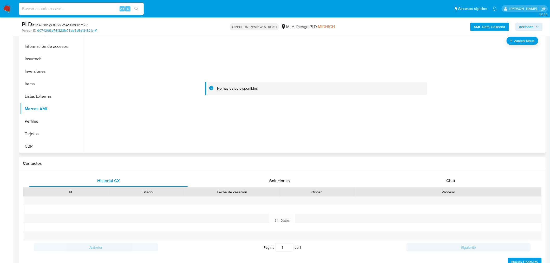
scroll to position [115, 0]
click at [515, 40] on span "Agregar Marca" at bounding box center [524, 40] width 21 height 7
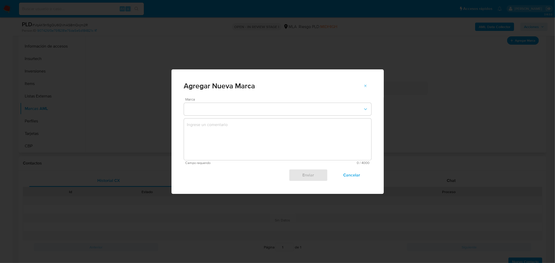
click at [273, 100] on span "Marca" at bounding box center [278, 100] width 187 height 4
click at [272, 104] on button "marks-modal" at bounding box center [277, 109] width 187 height 12
click at [217, 108] on span "EN_SEGUIMIENTO" at bounding box center [204, 108] width 34 height 5
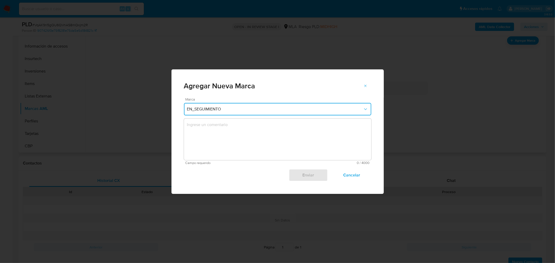
click at [216, 124] on textarea "marks-modal" at bounding box center [277, 140] width 187 height 42
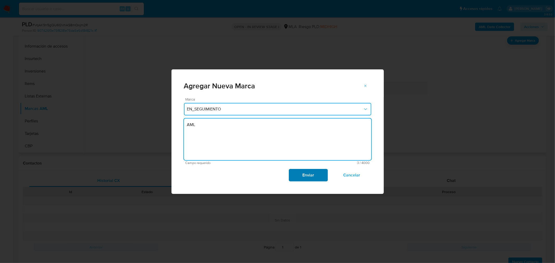
type textarea "AML"
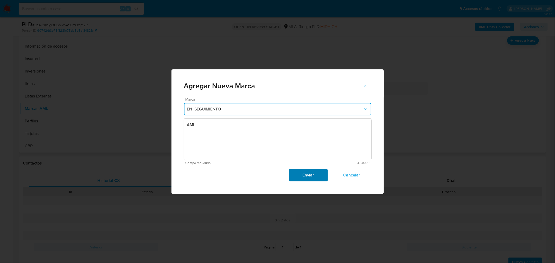
click at [313, 173] on span "Enviar" at bounding box center [307, 175] width 25 height 11
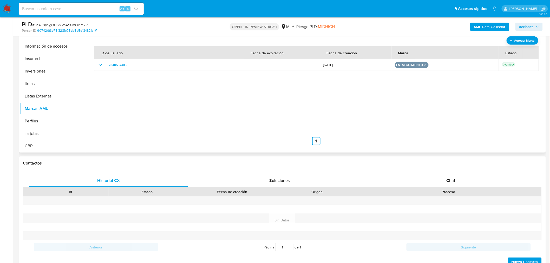
scroll to position [29, 0]
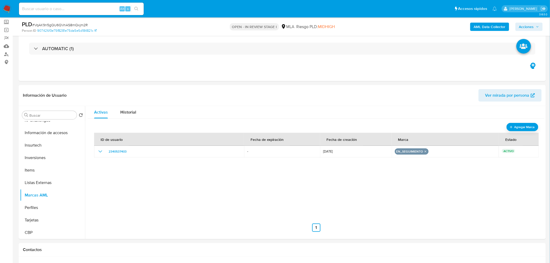
drag, startPoint x: 528, startPoint y: 26, endPoint x: 524, endPoint y: 29, distance: 4.6
click at [528, 26] on span "Acciones" at bounding box center [526, 27] width 15 height 8
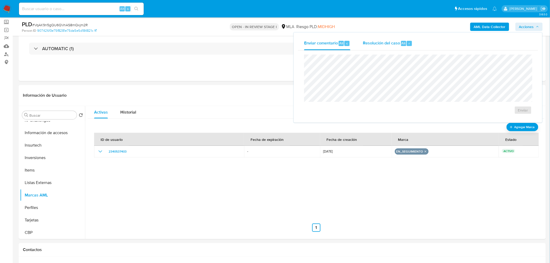
click at [392, 43] on span "Resolución del caso" at bounding box center [381, 43] width 37 height 6
click at [515, 114] on span "ROI Proposal" at bounding box center [510, 113] width 27 height 7
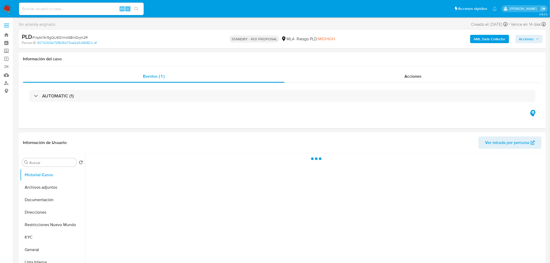
select select "10"
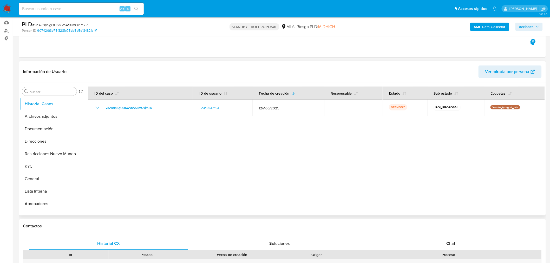
scroll to position [58, 0]
